Goal: Task Accomplishment & Management: Use online tool/utility

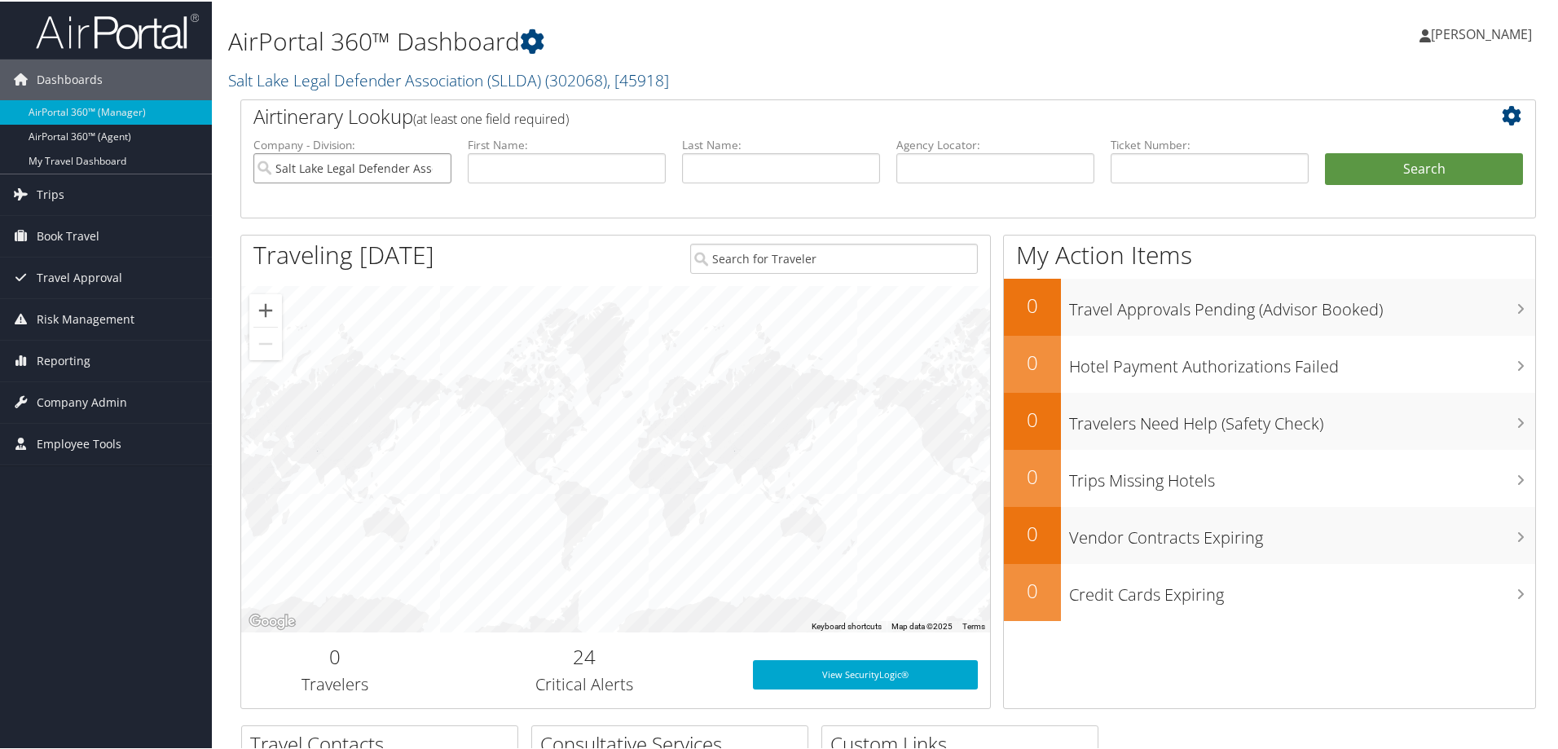
click at [438, 169] on input "Salt Lake Legal Defender Association (SLLDA)" at bounding box center [352, 167] width 198 height 30
click at [407, 171] on input "search" at bounding box center [352, 167] width 198 height 30
click at [62, 367] on span "Reporting" at bounding box center [64, 359] width 54 height 41
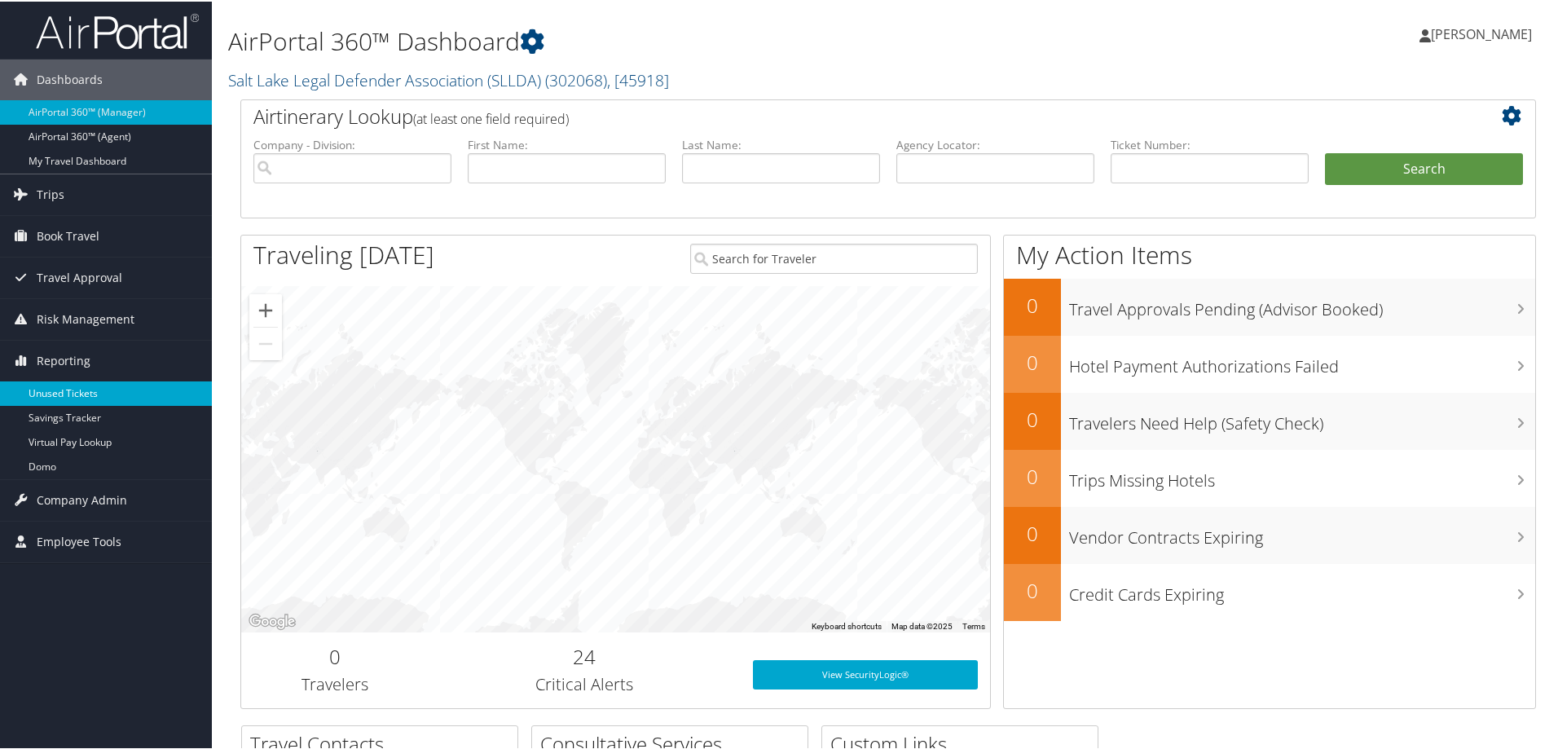
click at [71, 393] on link "Unused Tickets" at bounding box center [106, 392] width 212 height 24
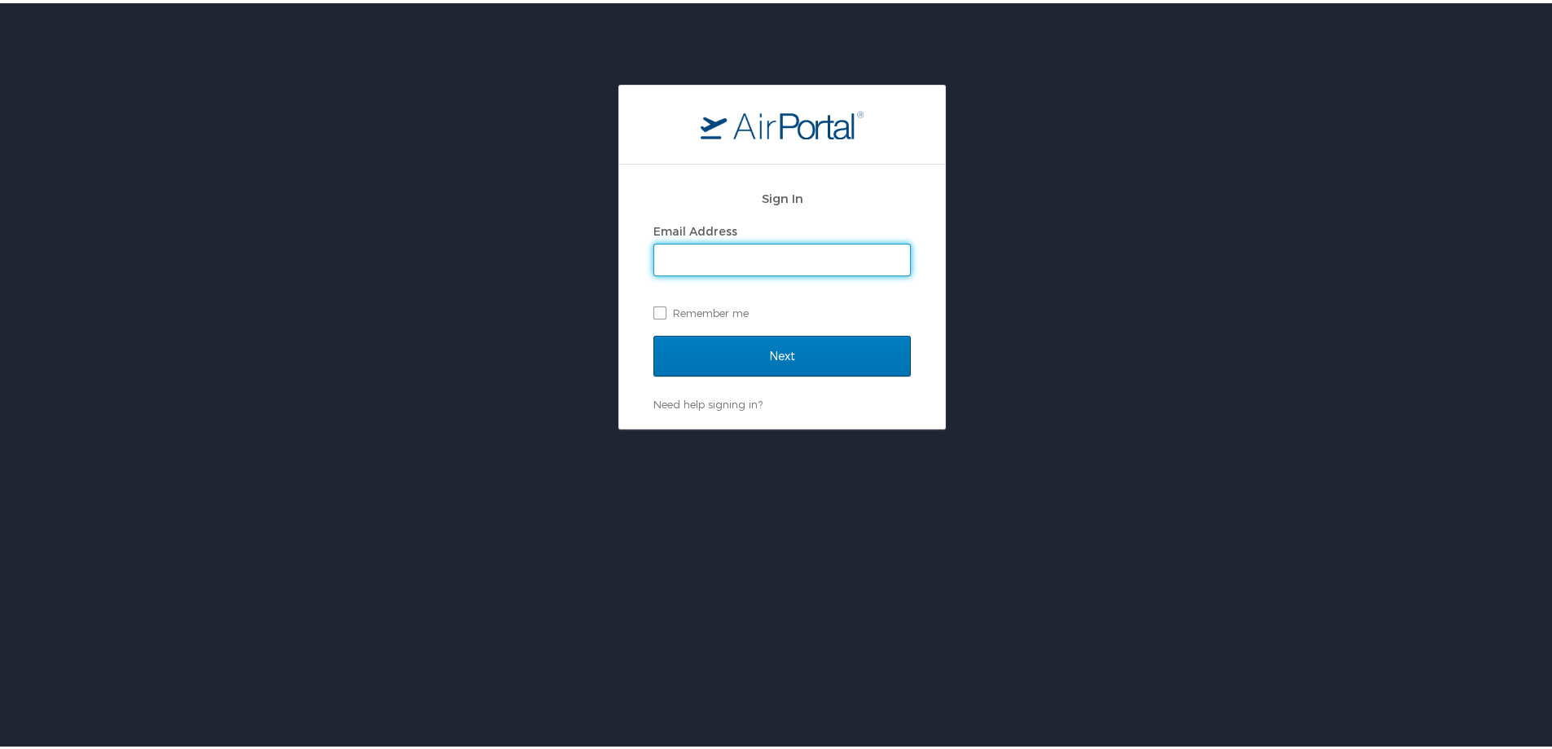
type input "[PERSON_NAME][EMAIL_ADDRESS][PERSON_NAME][DOMAIN_NAME]"
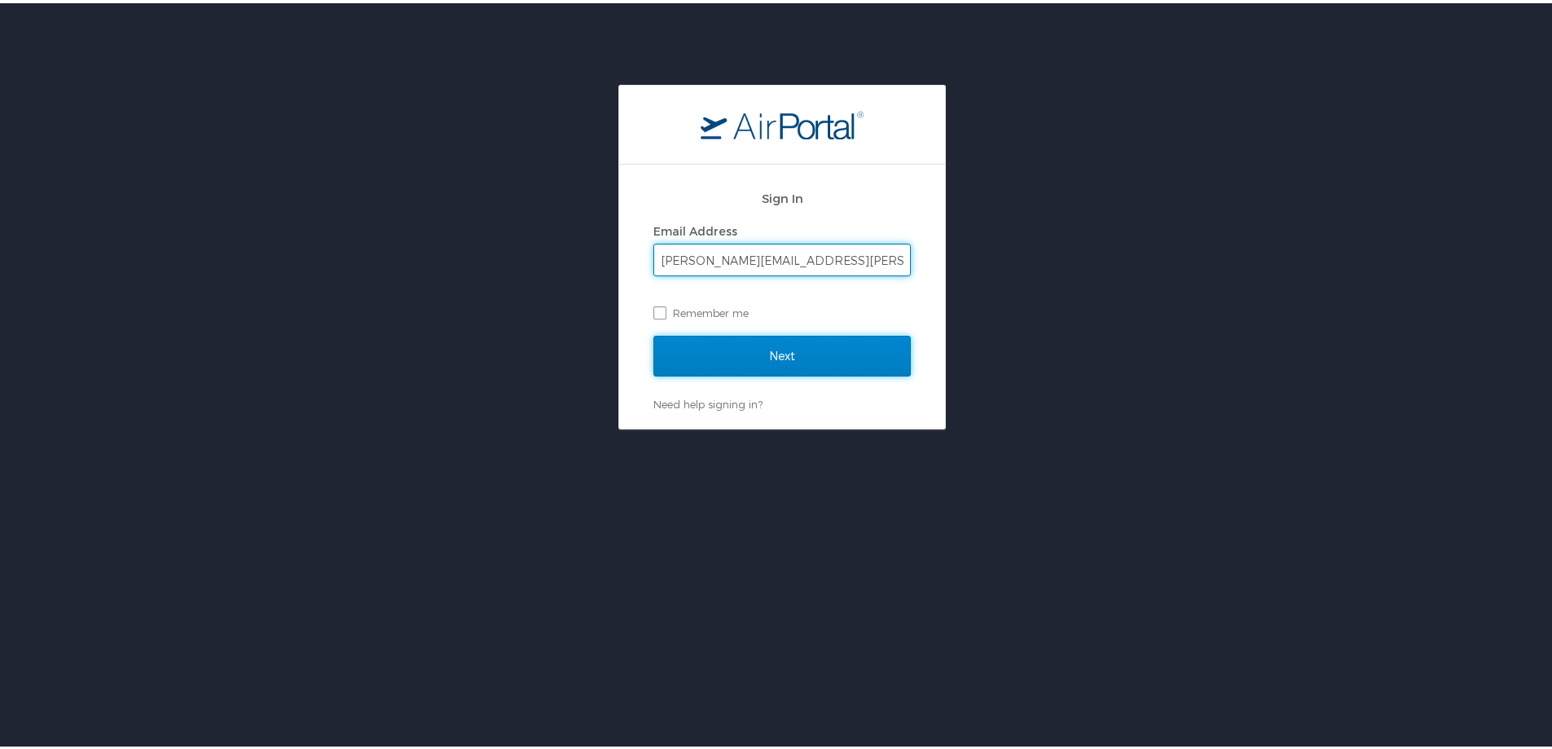
click at [755, 347] on input "Next" at bounding box center [782, 352] width 257 height 41
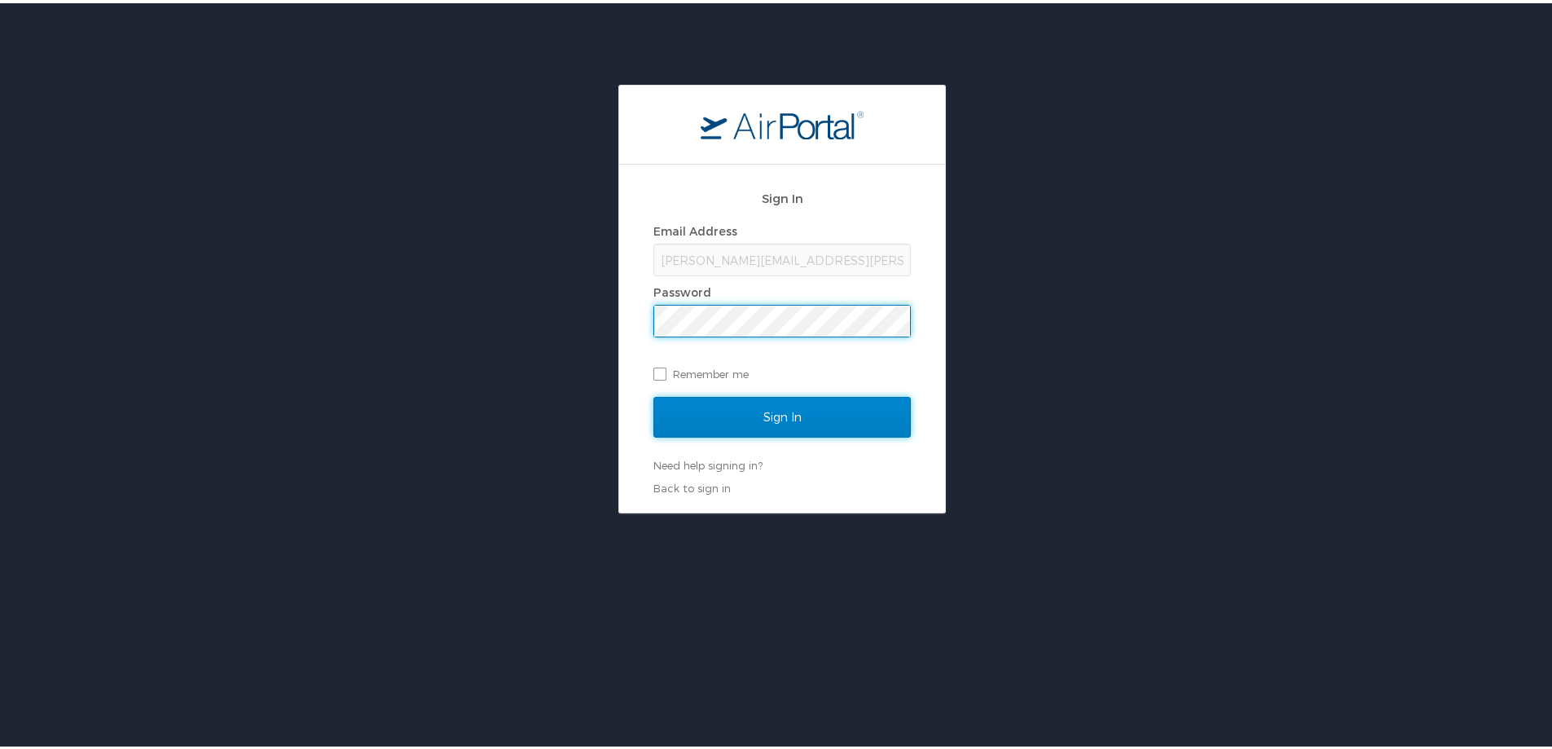
click at [752, 413] on input "Sign In" at bounding box center [782, 414] width 257 height 41
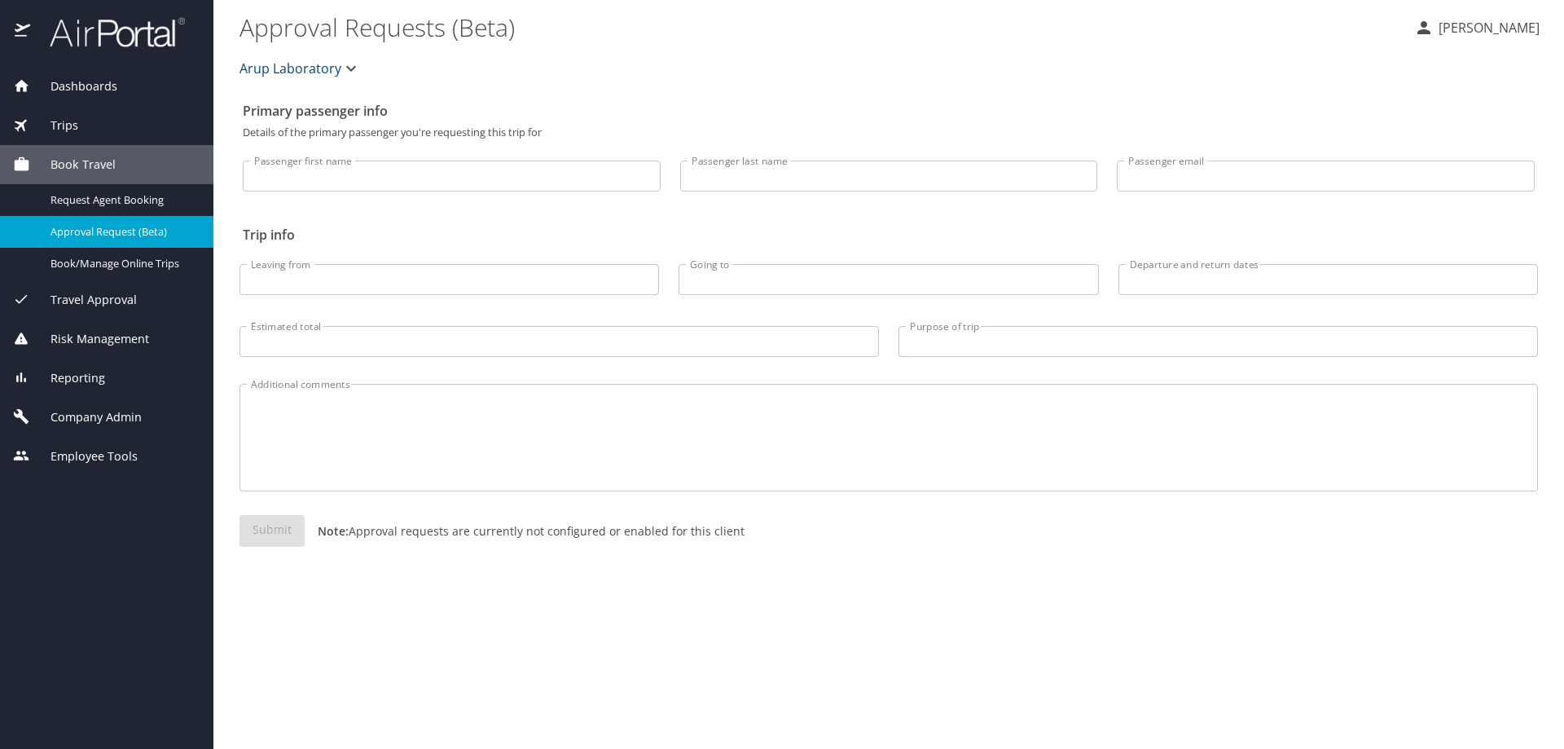
click at [83, 418] on span "Company Admin" at bounding box center [86, 417] width 112 height 18
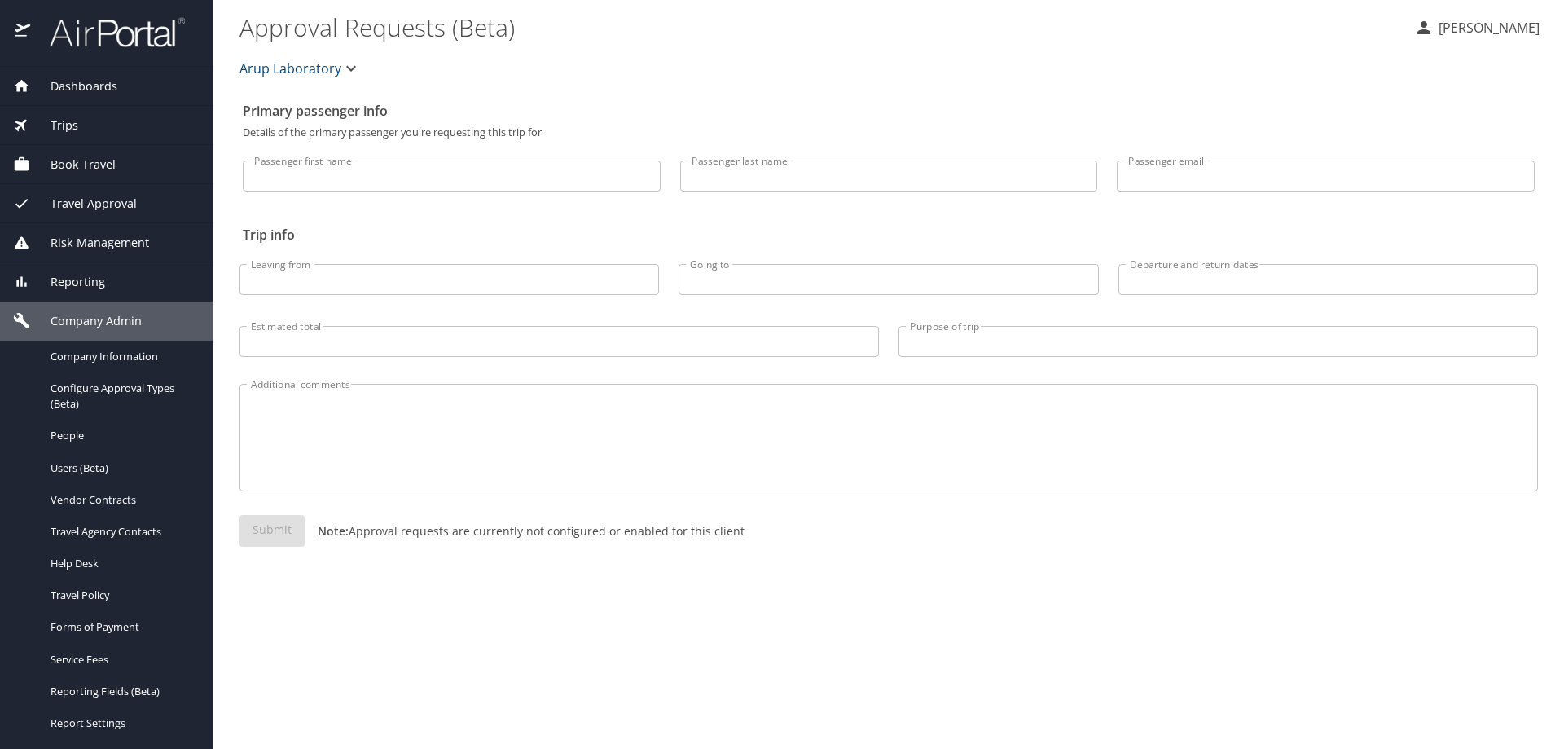
click at [85, 279] on span "Reporting" at bounding box center [67, 282] width 75 height 18
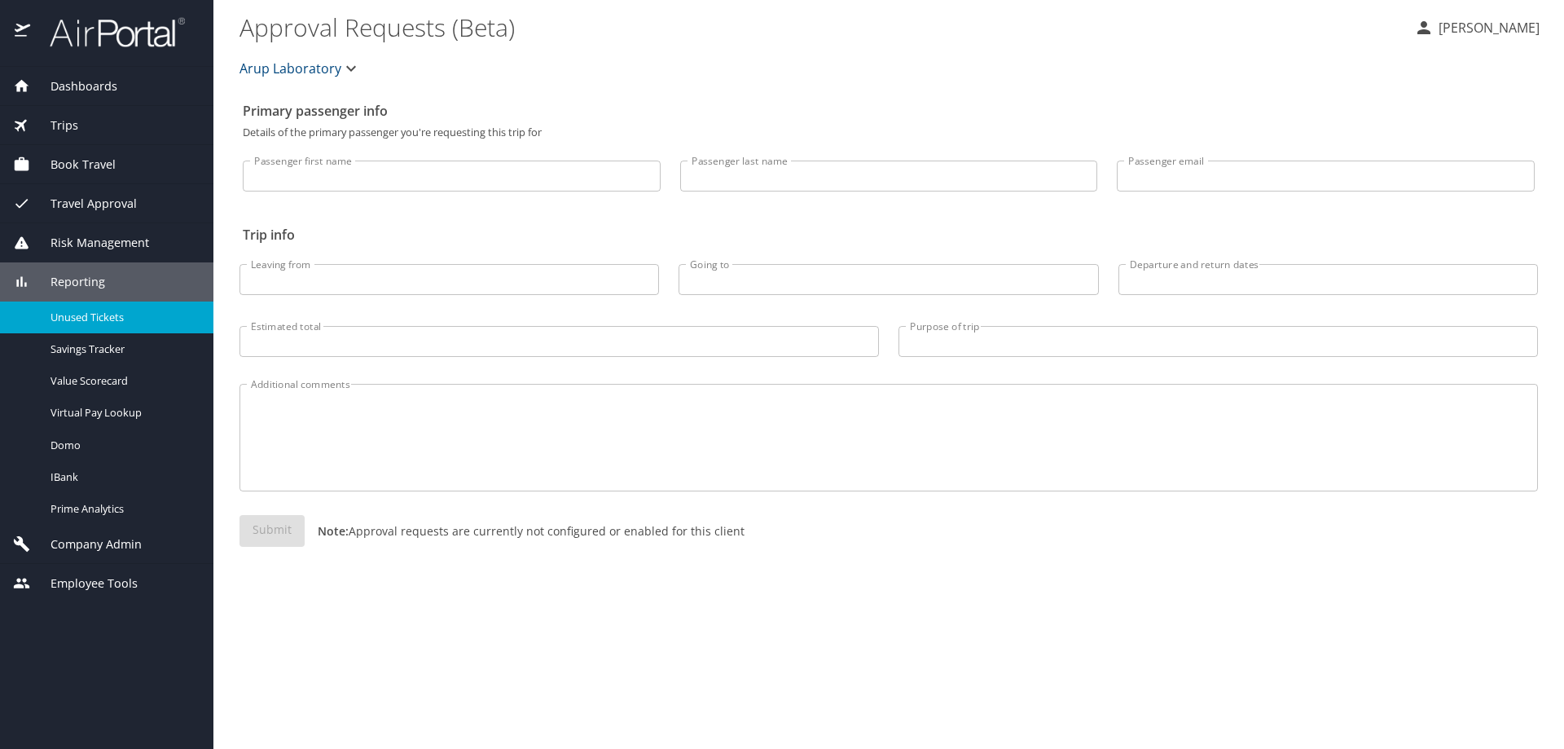
click at [86, 318] on span "Unused Tickets" at bounding box center [122, 317] width 143 height 15
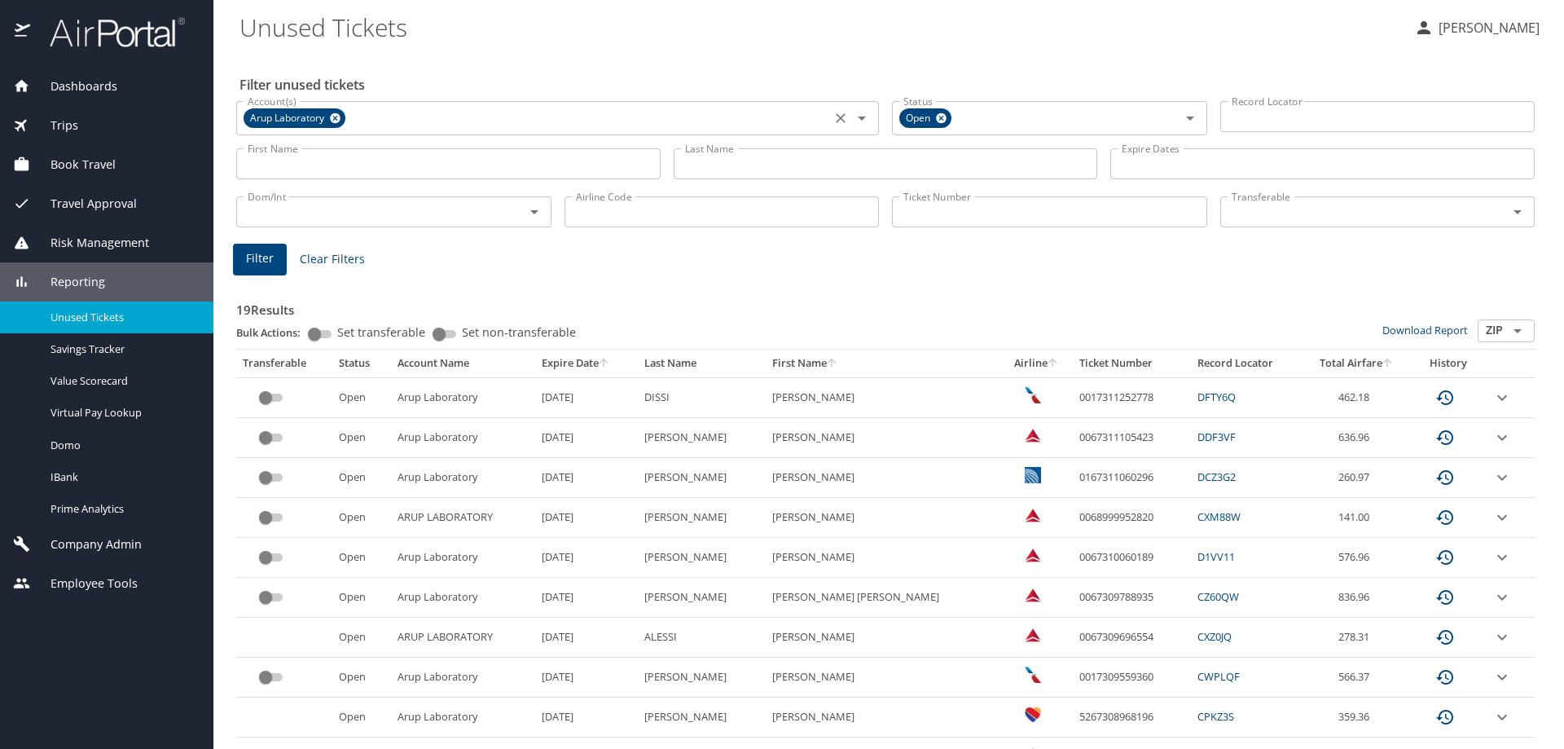
click at [338, 116] on icon at bounding box center [335, 118] width 11 height 11
click at [351, 117] on input "Account(s)" at bounding box center [533, 116] width 585 height 21
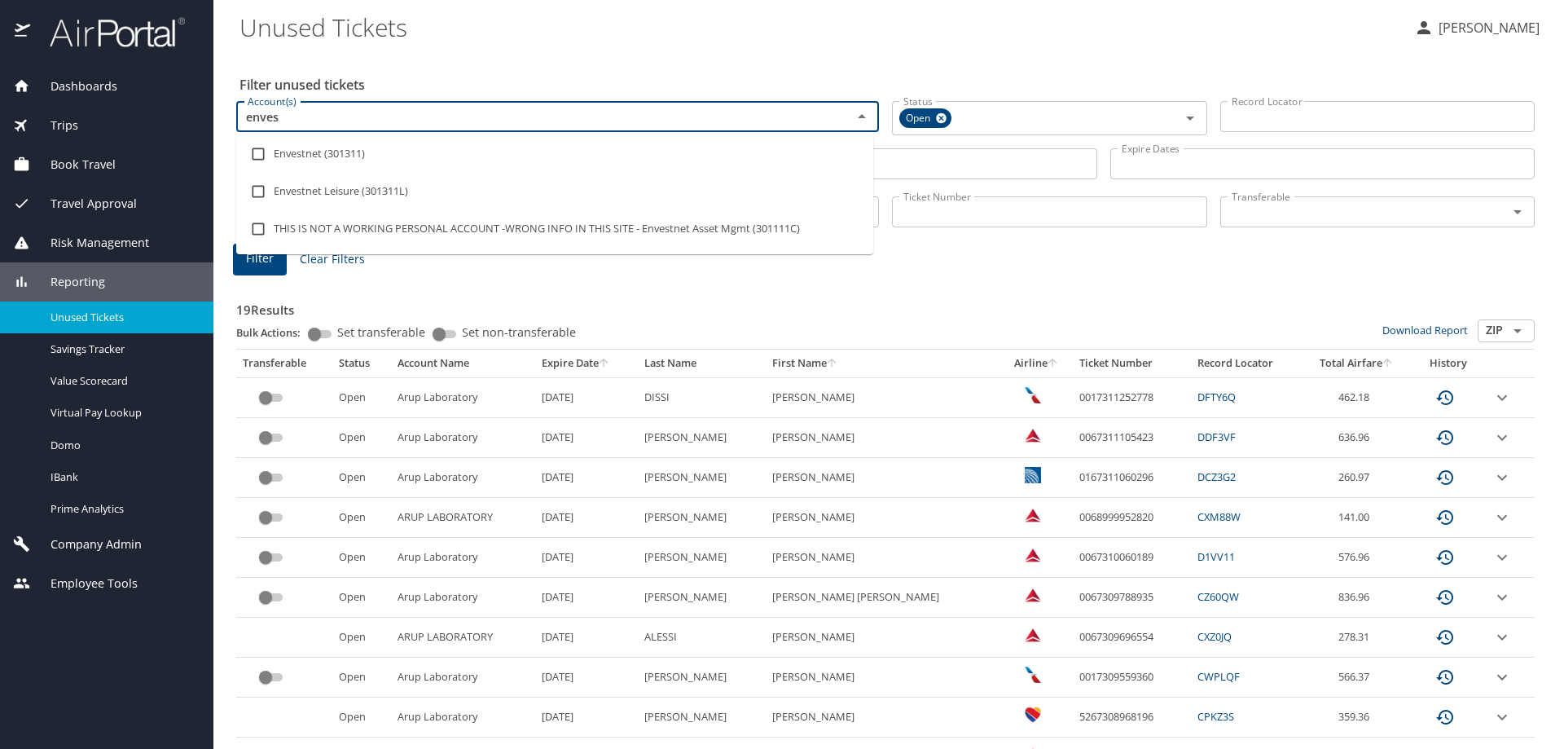
type input "envest"
click at [328, 154] on li "Envestnet (301311)" at bounding box center [554, 153] width 637 height 37
checkbox input "true"
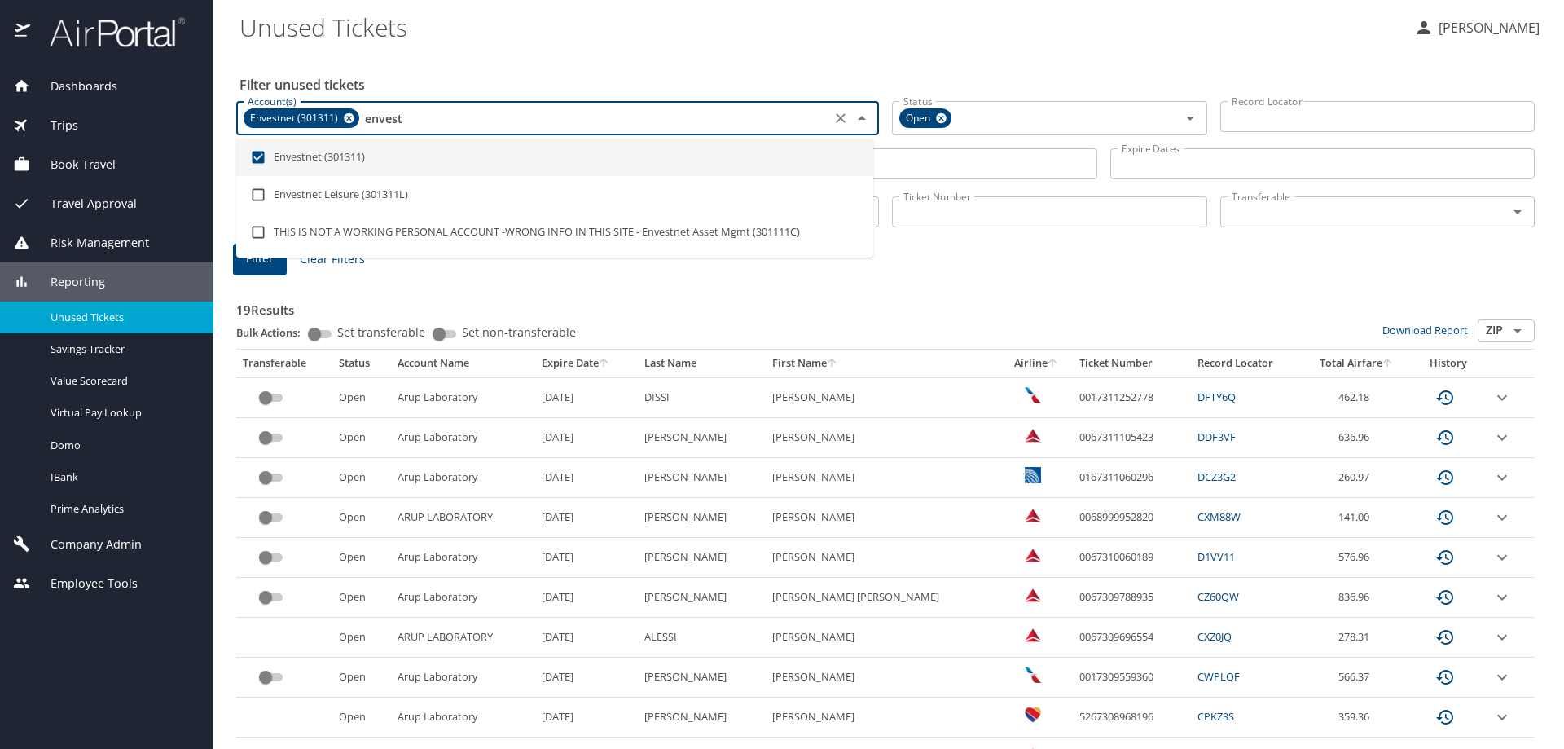
type input "envest"
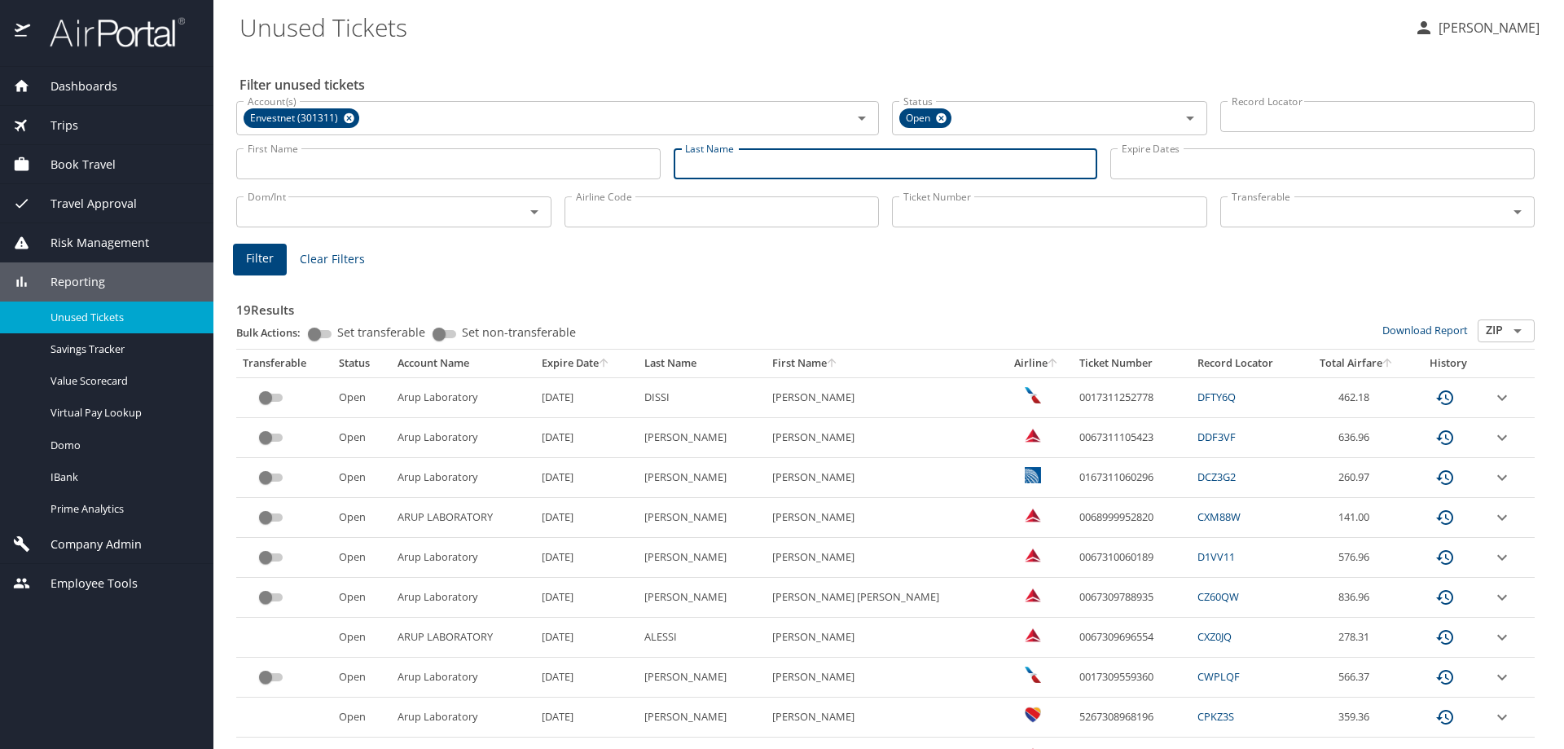
click at [912, 156] on input "Last Name" at bounding box center [886, 163] width 425 height 31
type input "goldstein"
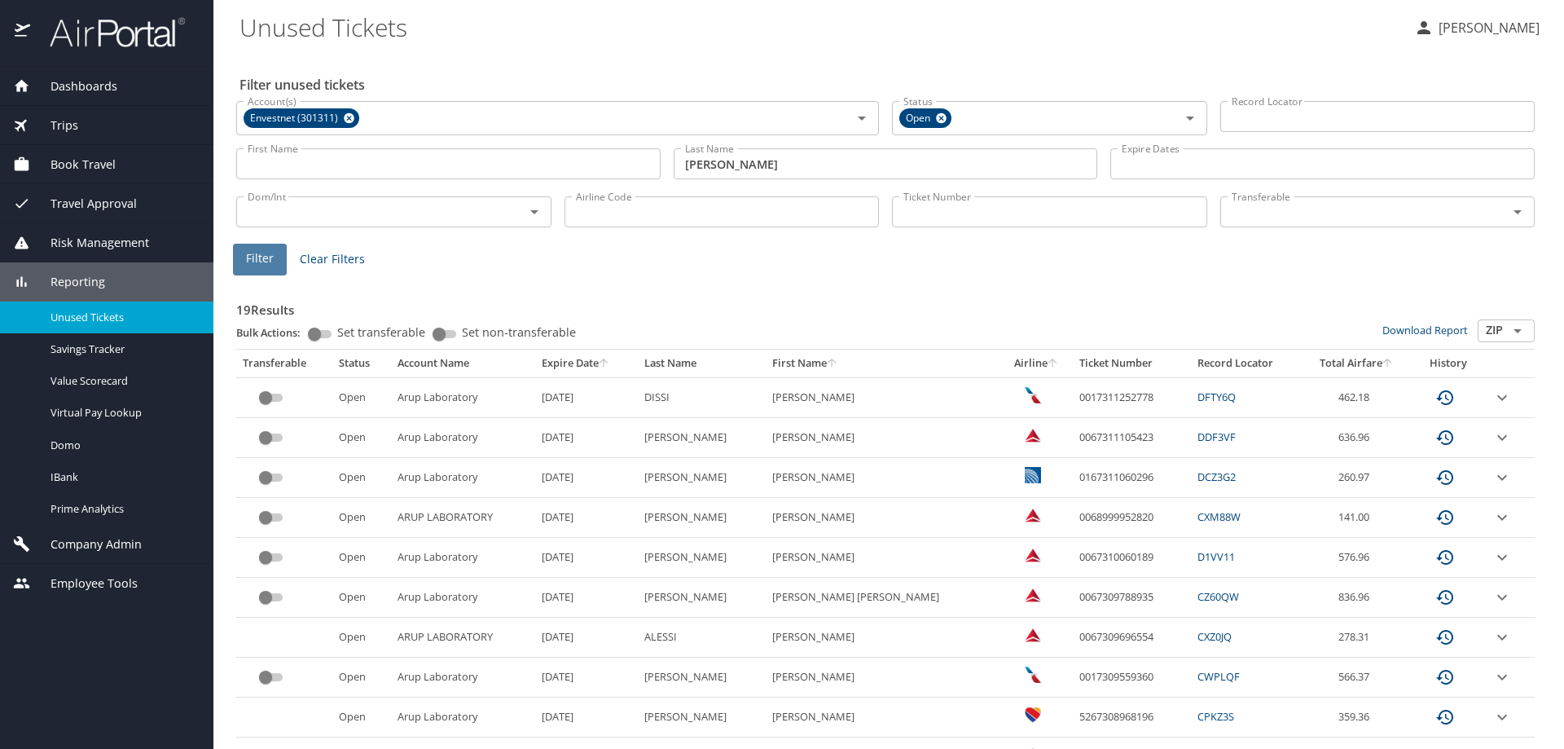
click at [241, 254] on button "Filter" at bounding box center [260, 260] width 54 height 32
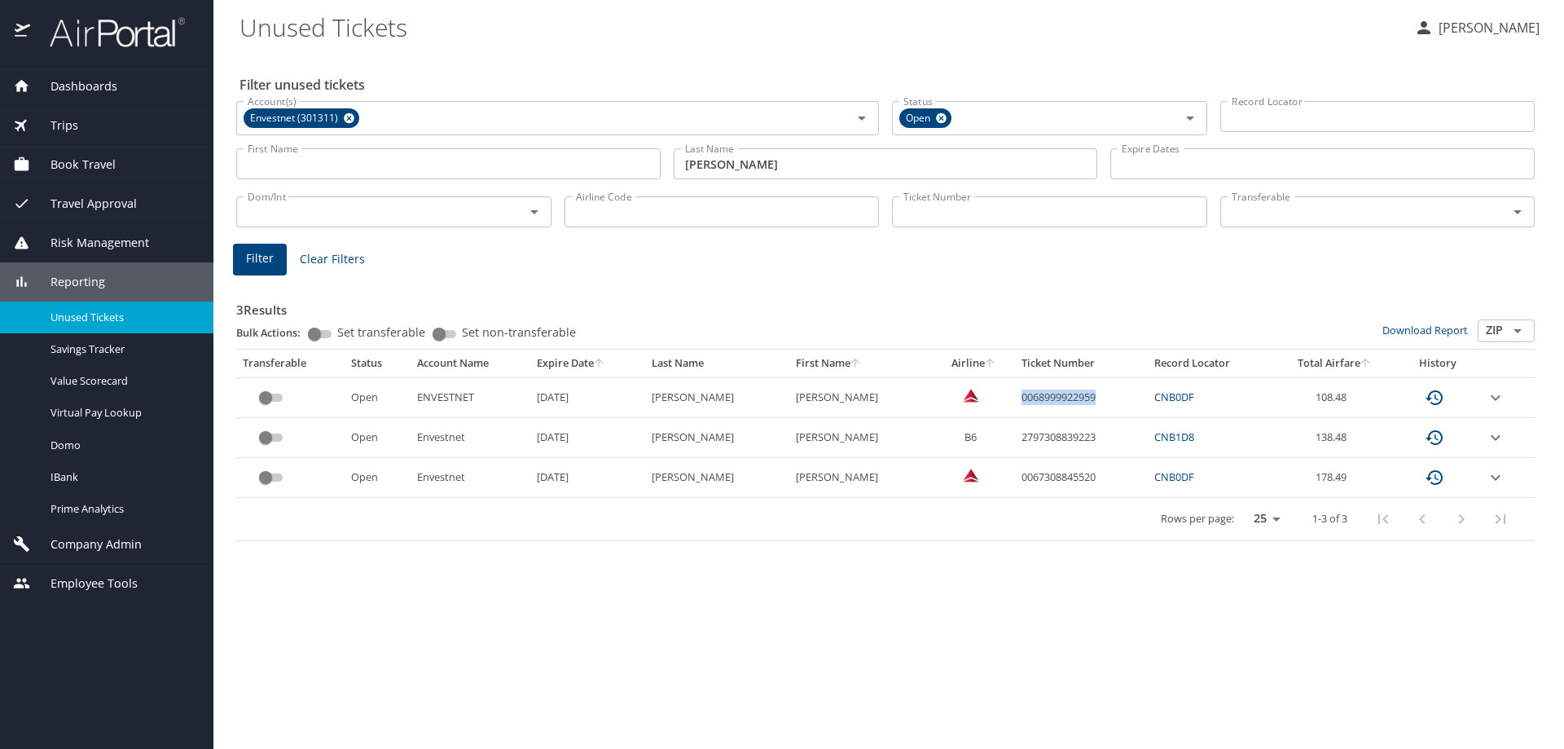
drag, startPoint x: 1076, startPoint y: 400, endPoint x: 996, endPoint y: 400, distance: 79.9
click at [1015, 400] on td "0068999922959" at bounding box center [1081, 397] width 133 height 40
copy td "0068999922959"
